Goal: Task Accomplishment & Management: Complete application form

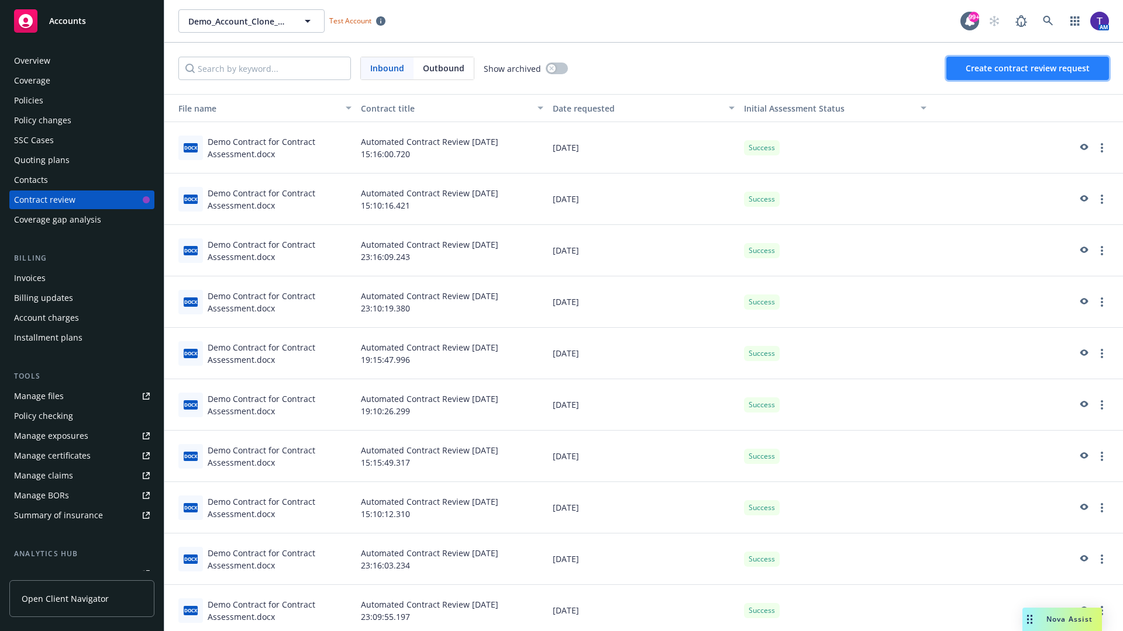
click at [1028, 68] on span "Create contract review request" at bounding box center [1027, 68] width 124 height 11
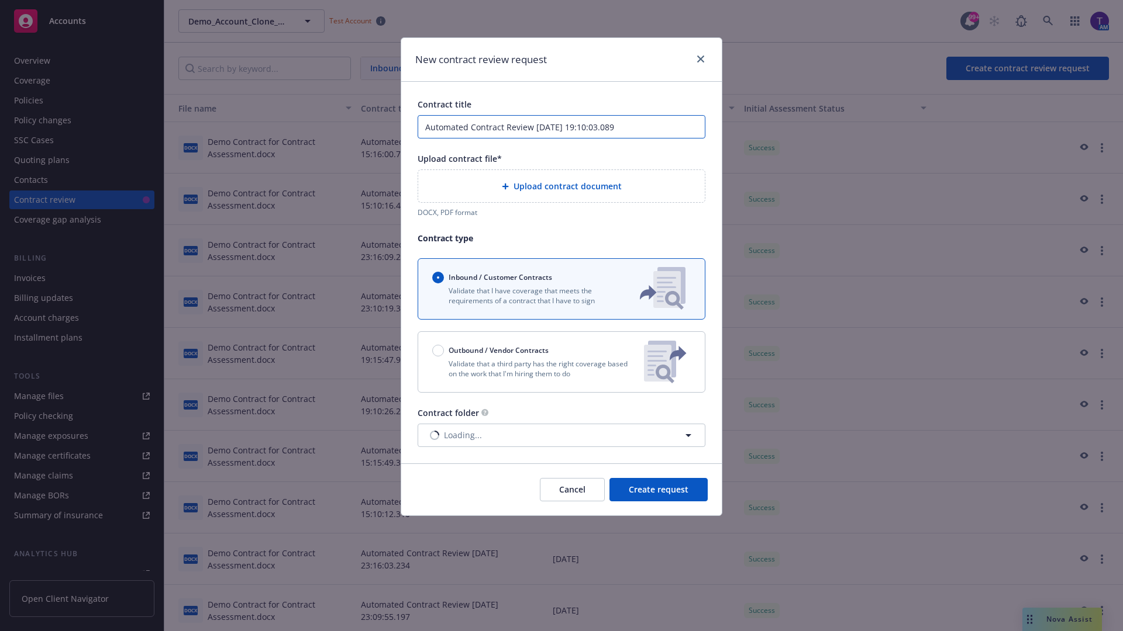
type input "Automated Contract Review 10-10-2025 19:10:03.089"
click at [561, 362] on p "Validate that a third party has the right coverage based on the work that I'm h…" at bounding box center [533, 369] width 202 height 20
radio input "false"
radio input "true"
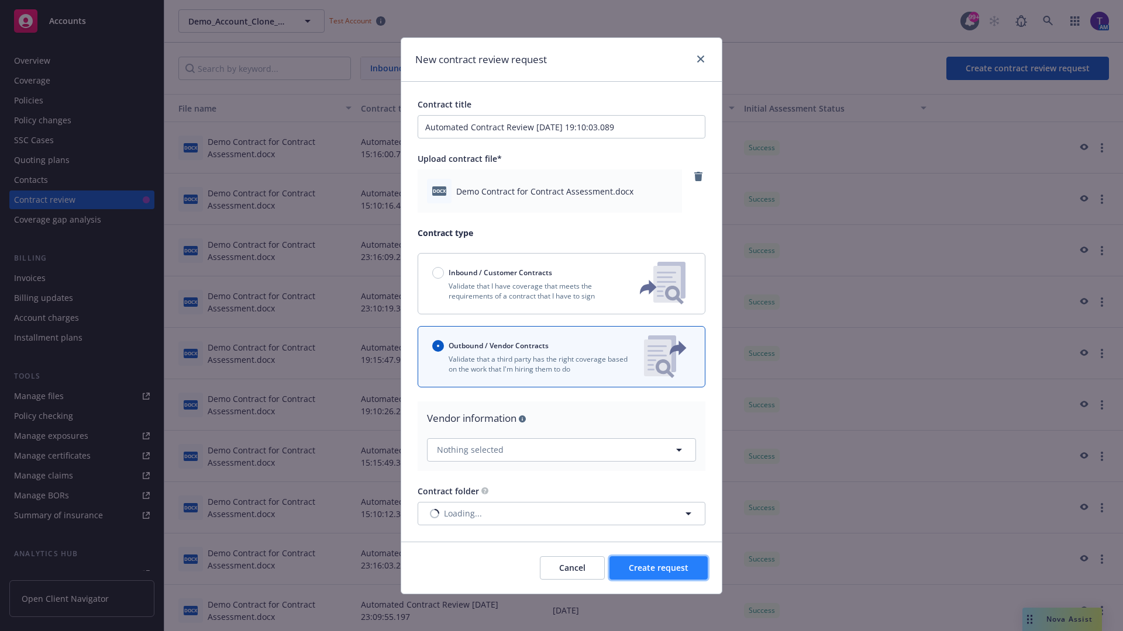
click at [658, 568] on span "Create request" at bounding box center [659, 567] width 60 height 11
